Goal: Transaction & Acquisition: Purchase product/service

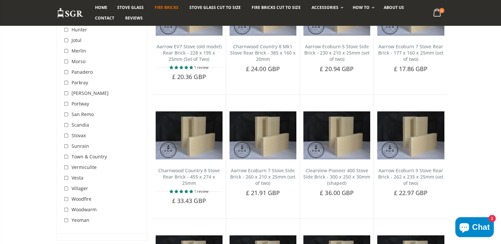
scroll to position [1183, 0]
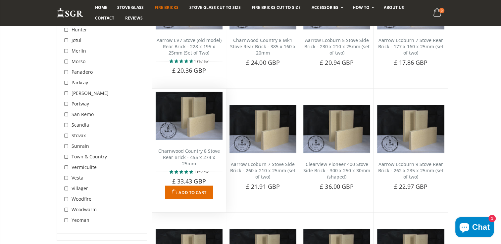
click at [184, 148] on link "Charnwood Country 8 Stove Rear Brick - 455 x 274 x 25mm" at bounding box center [189, 157] width 62 height 19
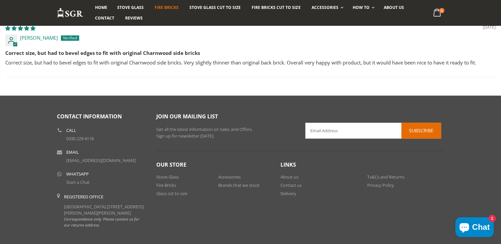
scroll to position [464, 0]
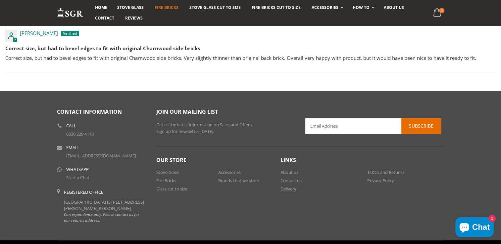
click at [287, 191] on link "Delivery" at bounding box center [288, 189] width 16 height 6
